Goal: Find specific page/section: Find specific page/section

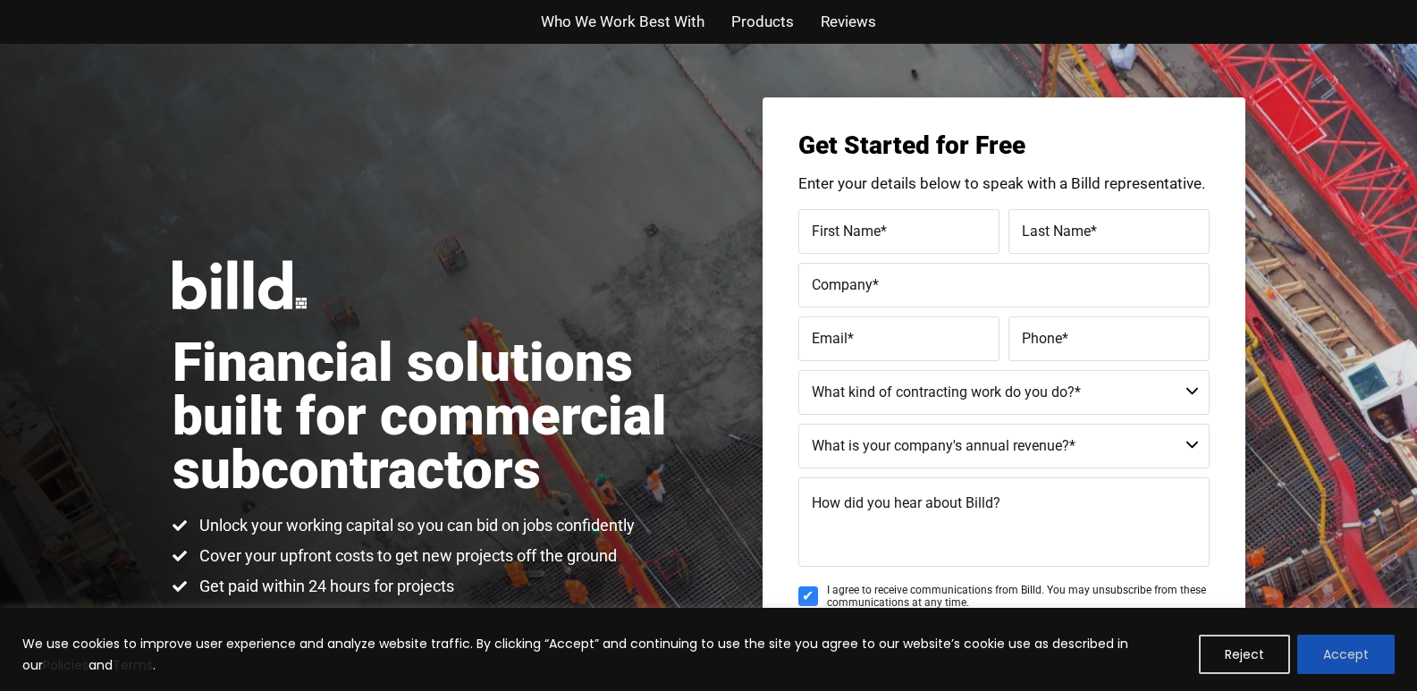
click at [1317, 642] on button "Accept" at bounding box center [1345, 654] width 97 height 39
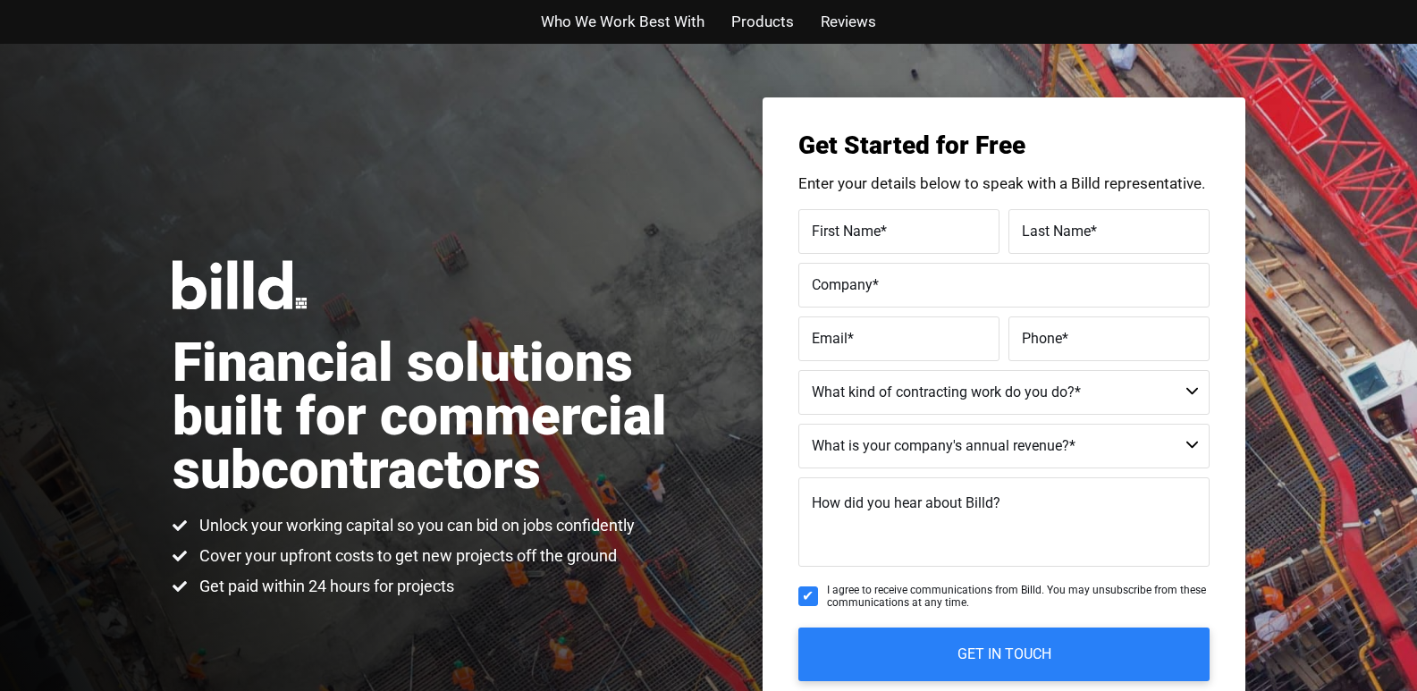
click at [715, 686] on div "Financial solutions built for commercial subcontractors Unlock your working cap…" at bounding box center [708, 429] width 1417 height 770
click at [260, 260] on img at bounding box center [240, 284] width 134 height 49
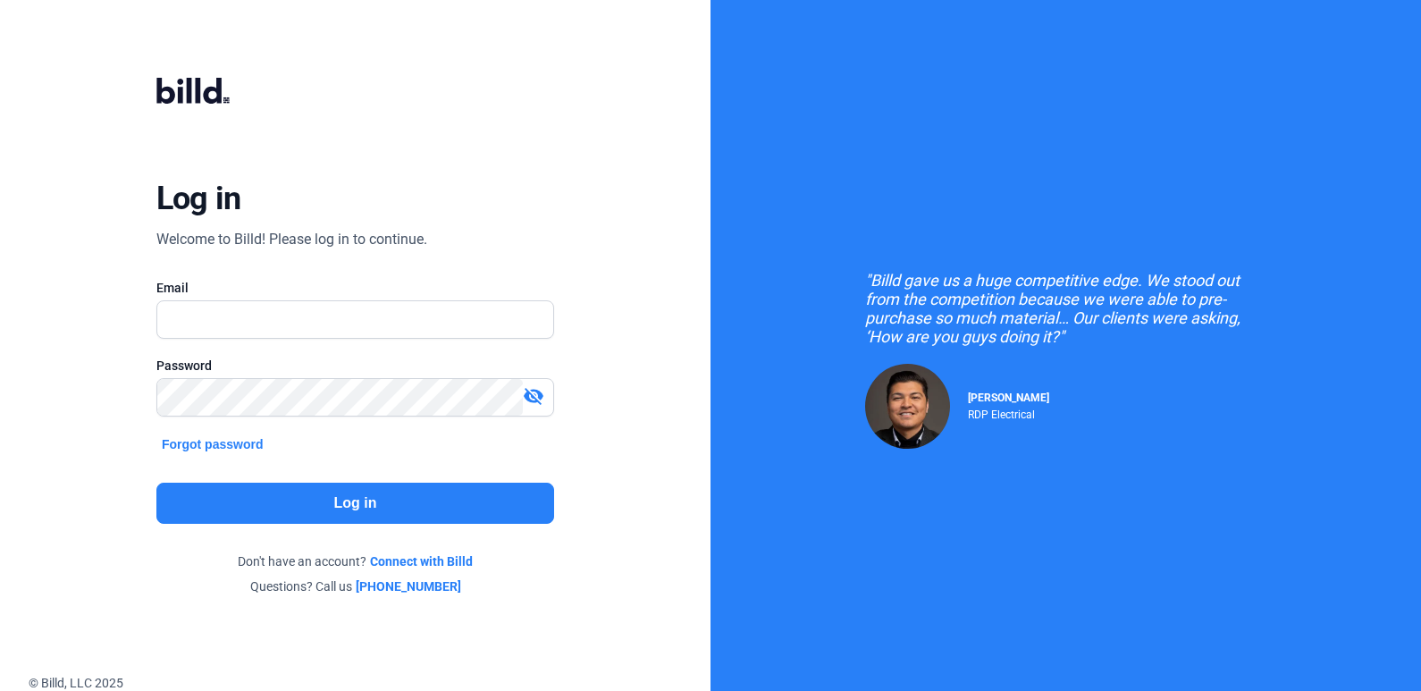
click at [390, 555] on link "Connect with Billd" at bounding box center [421, 561] width 103 height 18
